Goal: Complete application form

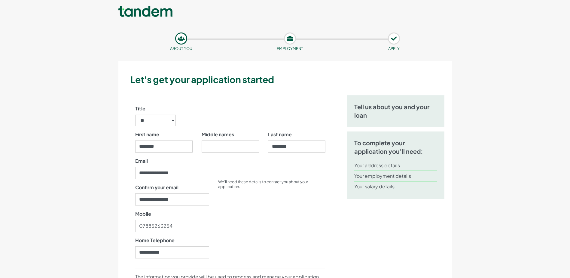
select select "**"
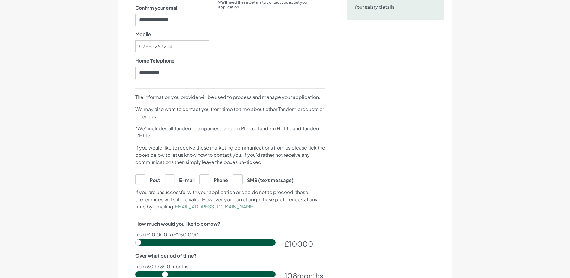
scroll to position [210, 0]
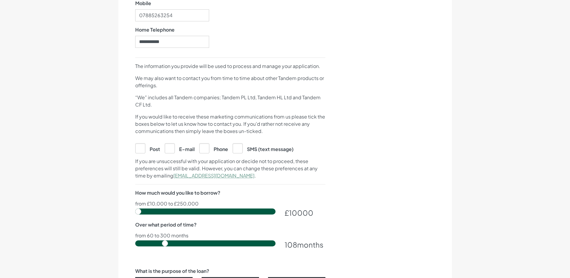
click at [168, 148] on label "E-mail" at bounding box center [180, 148] width 30 height 10
checkbox input "true"
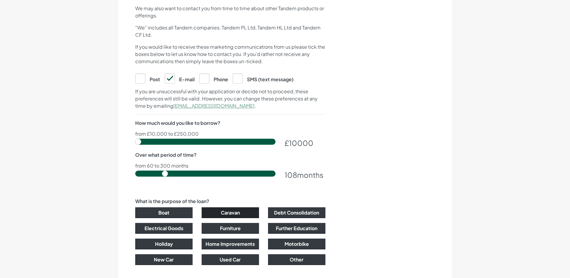
scroll to position [301, 0]
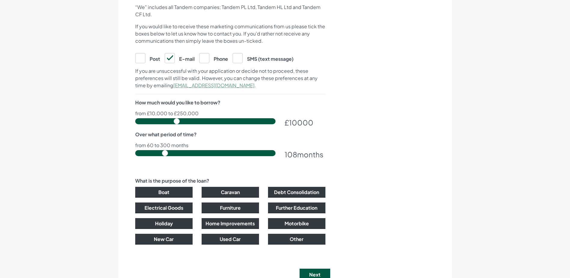
type input "79000"
click at [177, 122] on input "range" at bounding box center [205, 121] width 140 height 6
type input "132"
click at [178, 151] on input "range" at bounding box center [205, 153] width 140 height 6
click at [290, 193] on button "Debt Consolidation" at bounding box center [296, 192] width 57 height 11
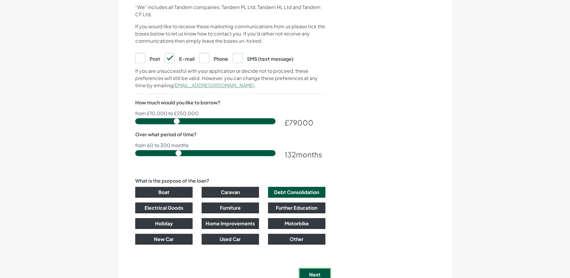
click at [324, 274] on button "Next" at bounding box center [315, 275] width 31 height 12
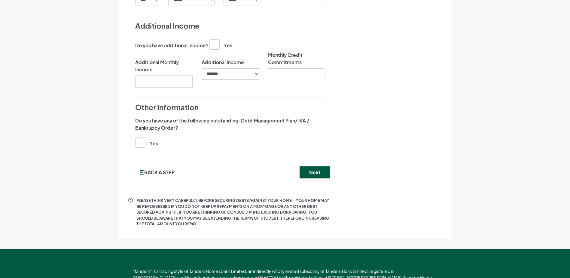
scroll to position [575, 0]
